Goal: Task Accomplishment & Management: Manage account settings

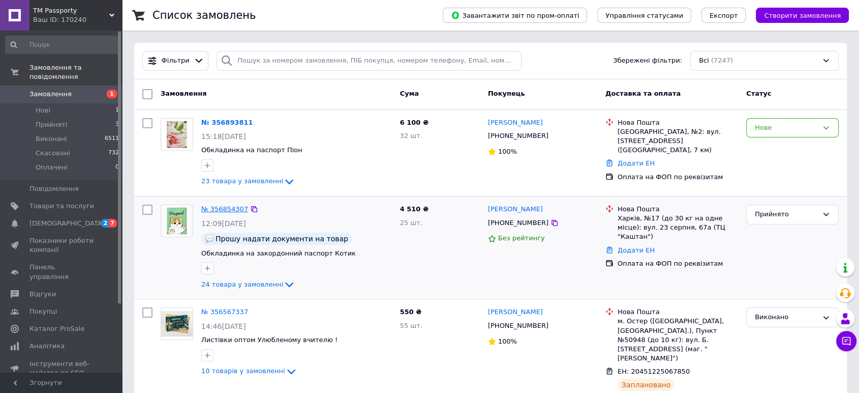
click at [222, 210] on link "№ 356854307" at bounding box center [224, 209] width 47 height 8
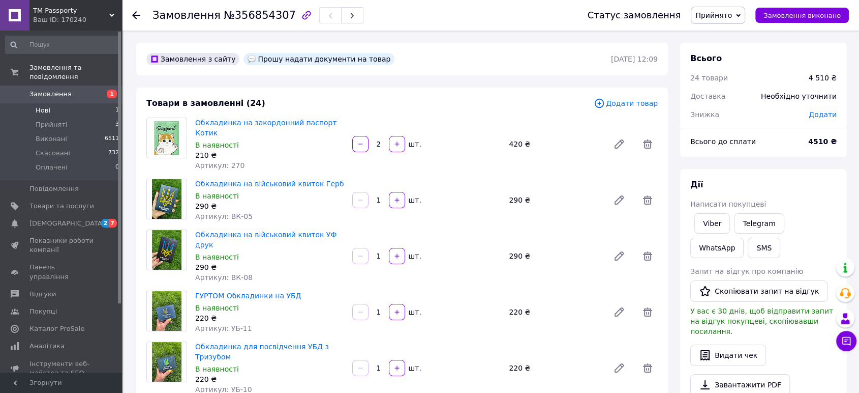
click at [49, 103] on li "Нові 1" at bounding box center [62, 110] width 125 height 14
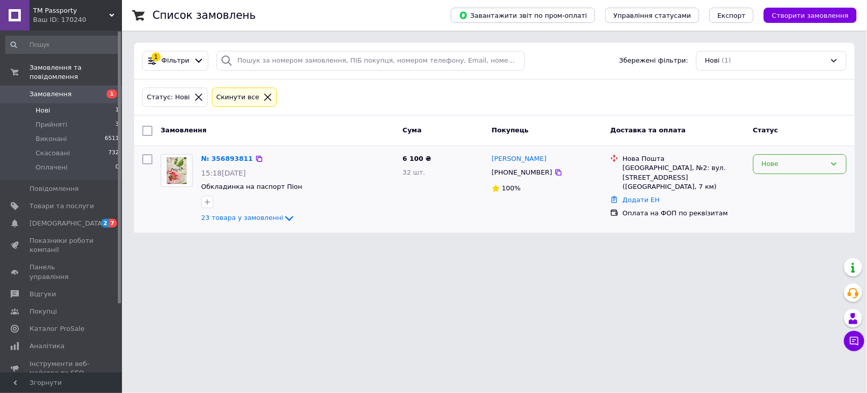
click at [791, 160] on div "Нове" at bounding box center [794, 164] width 64 height 11
click at [780, 189] on li "Прийнято" at bounding box center [800, 185] width 93 height 19
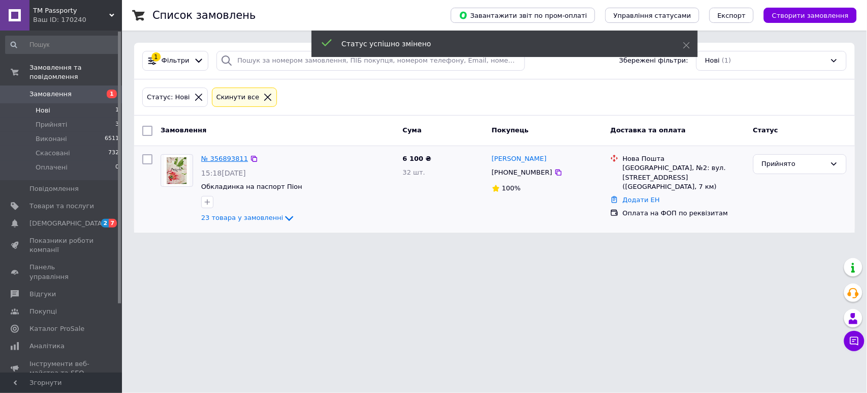
click at [224, 160] on link "№ 356893811" at bounding box center [224, 159] width 47 height 8
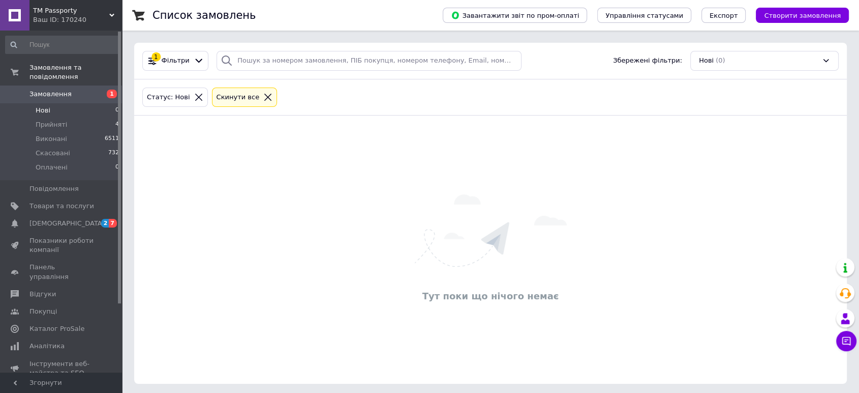
click at [46, 106] on span "Нові" at bounding box center [43, 110] width 15 height 9
click at [44, 106] on span "Нові" at bounding box center [43, 110] width 15 height 9
click at [45, 106] on span "Нові" at bounding box center [43, 110] width 15 height 9
click at [46, 106] on span "Нові" at bounding box center [43, 110] width 15 height 9
